Goal: Browse casually

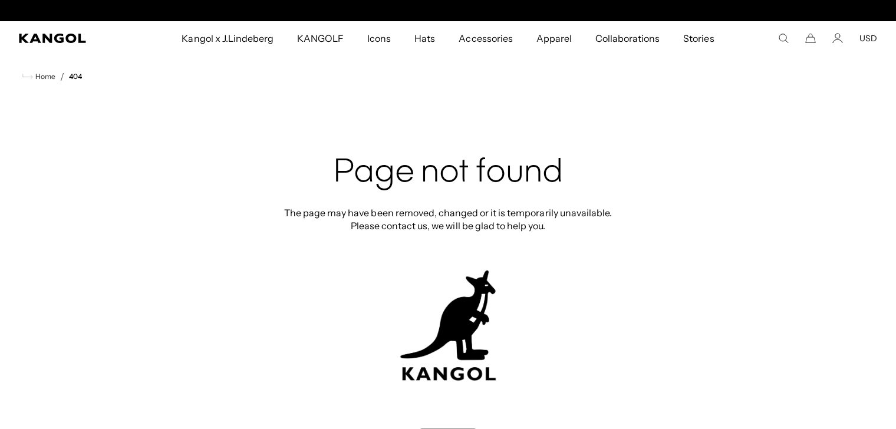
scroll to position [0, 243]
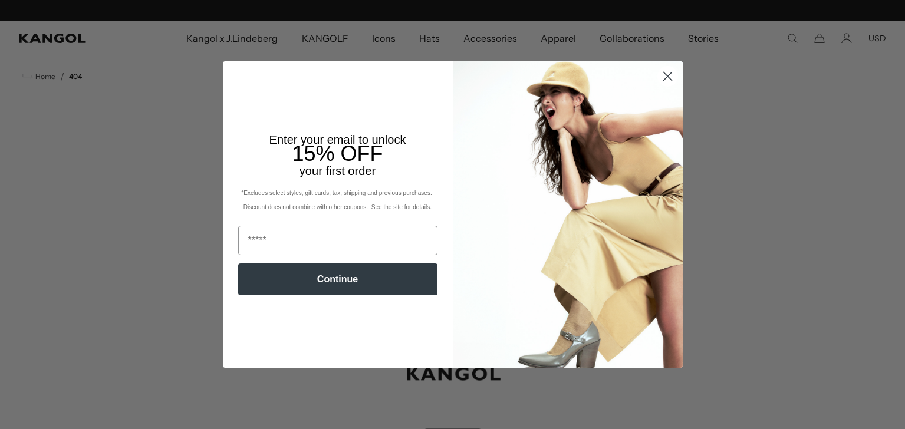
scroll to position [0, 243]
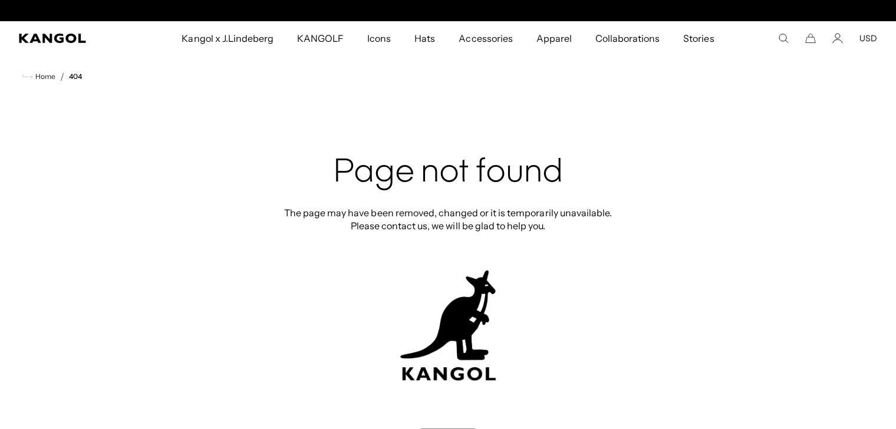
scroll to position [0, 243]
